Goal: Information Seeking & Learning: Learn about a topic

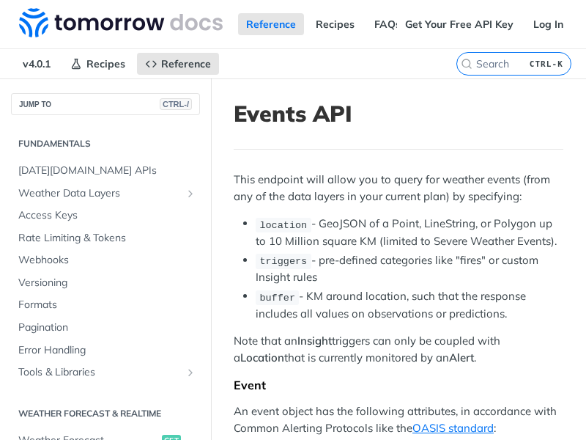
scroll to position [534, 0]
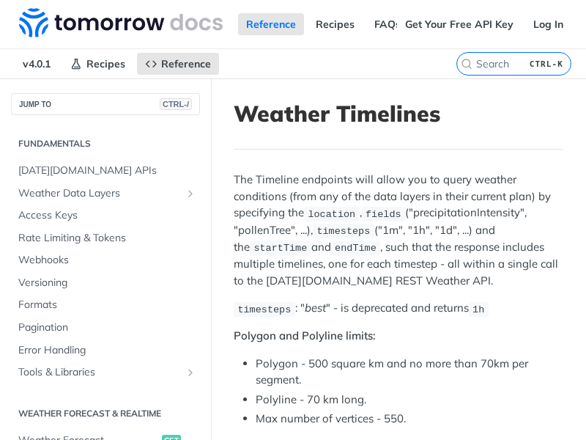
scroll to position [254, 0]
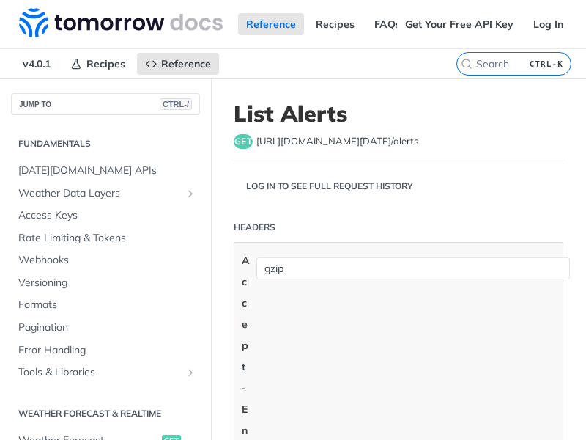
scroll to position [534, 0]
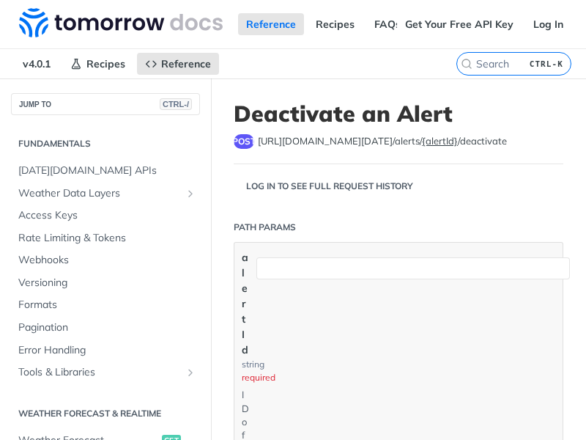
scroll to position [534, 0]
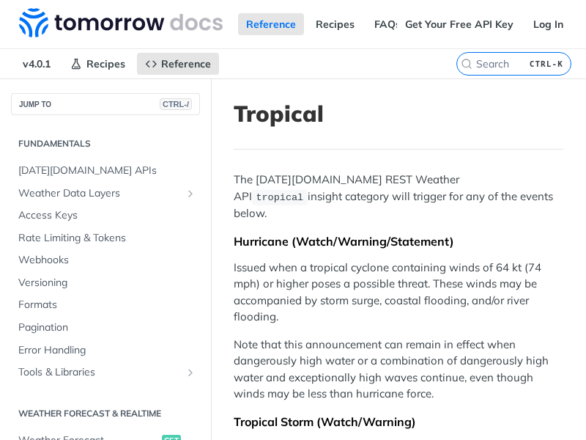
scroll to position [534, 0]
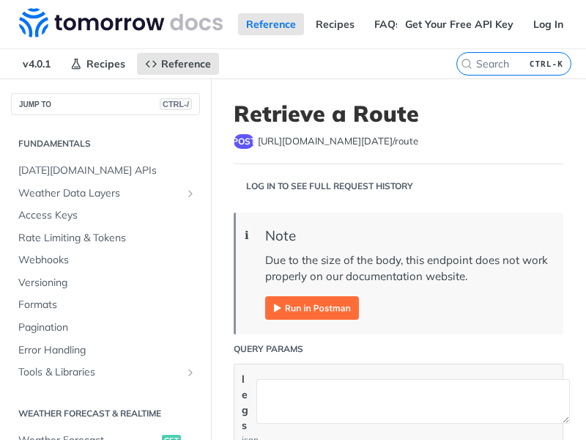
scroll to position [299, 0]
